Goal: Transaction & Acquisition: Purchase product/service

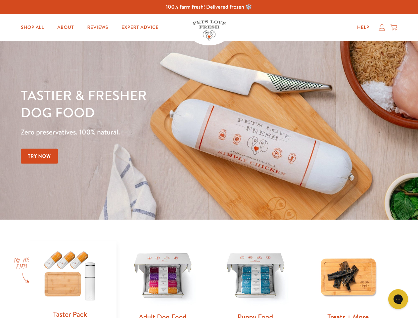
click at [209, 159] on div "Tastier & fresher dog food Zero preservatives. 100% natural. Try Now" at bounding box center [146, 129] width 251 height 87
click at [398, 299] on icon "Gorgias live chat" at bounding box center [398, 298] width 6 height 6
